Goal: Task Accomplishment & Management: Complete application form

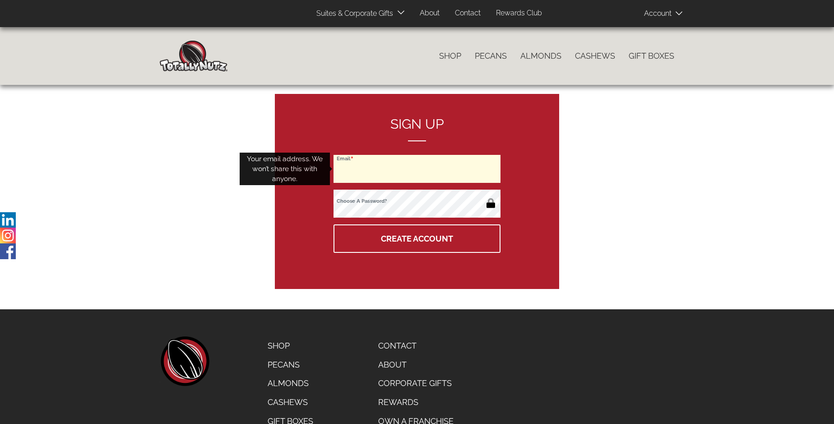
click at [417, 169] on input "Email" at bounding box center [417, 169] width 167 height 28
type input "[PERSON_NAME][EMAIL_ADDRESS][DOMAIN_NAME]"
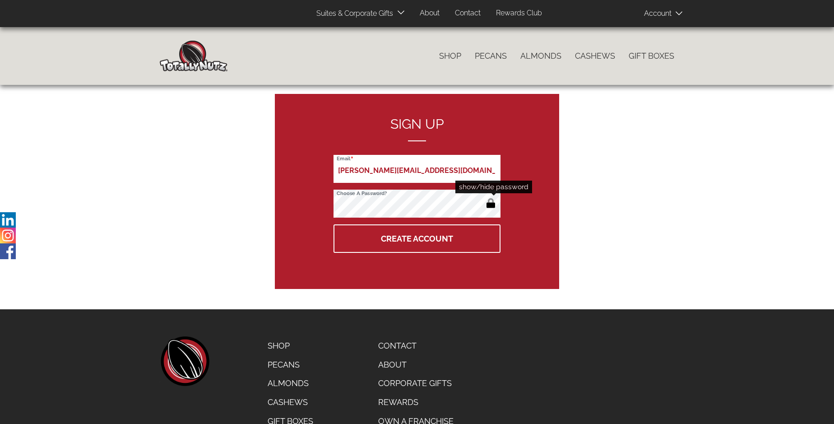
click at [491, 204] on button "button" at bounding box center [491, 204] width 15 height 14
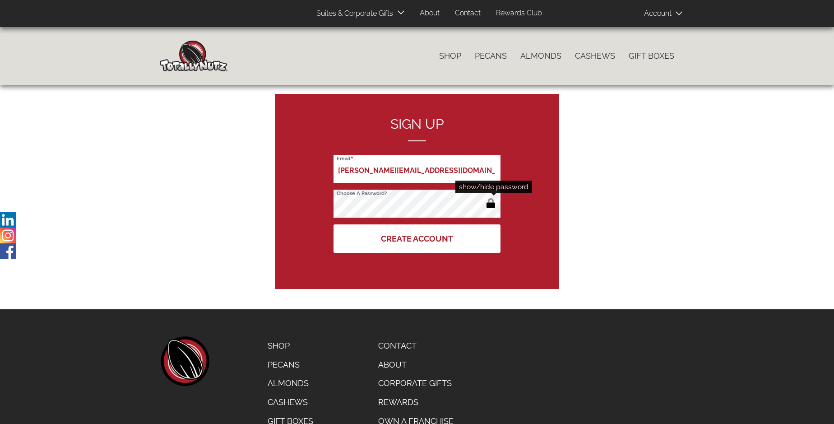
click at [417, 238] on button "Create Account" at bounding box center [417, 238] width 167 height 28
